Goal: Check status

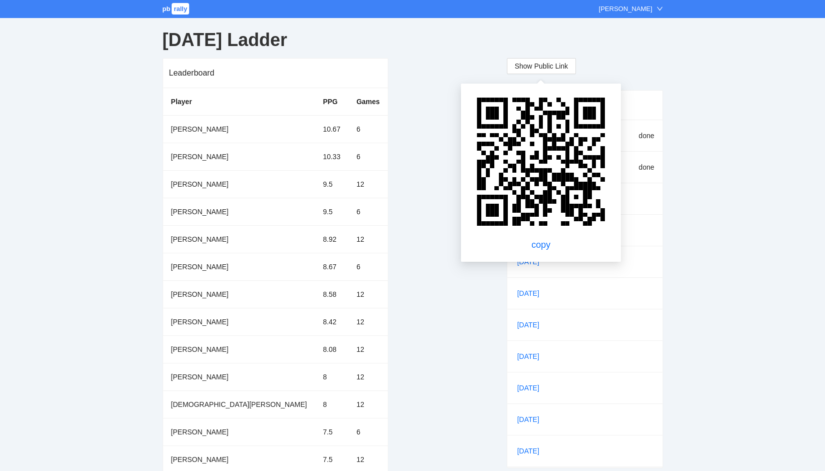
click at [403, 81] on div "Leaderboard Player PPG Games [PERSON_NAME] 10.67 6 [PERSON_NAME] 10.33 6 [PERSO…" at bounding box center [327, 306] width 328 height 496
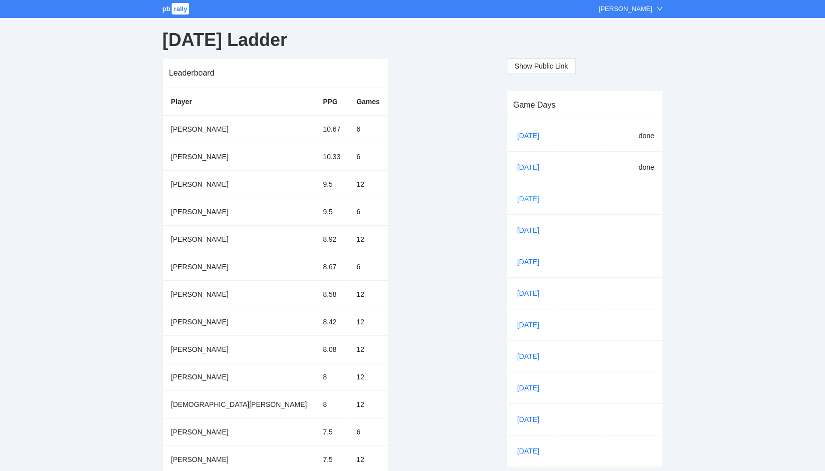
click at [524, 197] on link "[DATE]" at bounding box center [532, 198] width 34 height 15
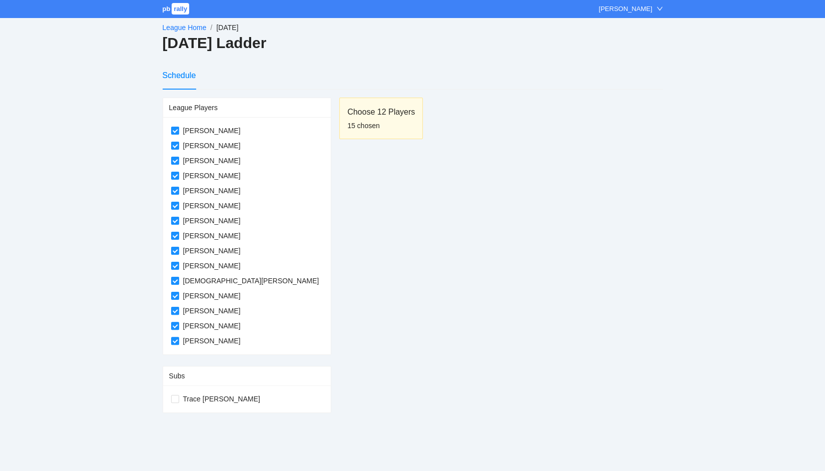
click at [173, 24] on li "League Home /" at bounding box center [190, 27] width 54 height 11
click at [173, 28] on link "League Home" at bounding box center [185, 28] width 44 height 8
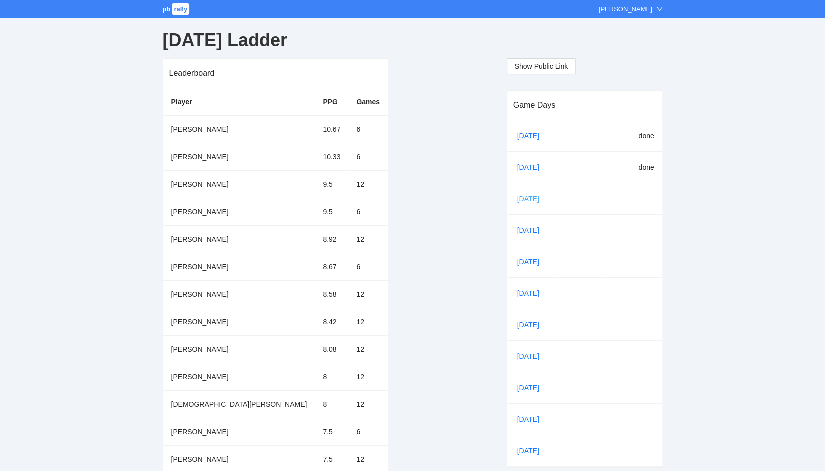
click at [522, 199] on link "[DATE]" at bounding box center [532, 198] width 34 height 15
